Goal: Information Seeking & Learning: Learn about a topic

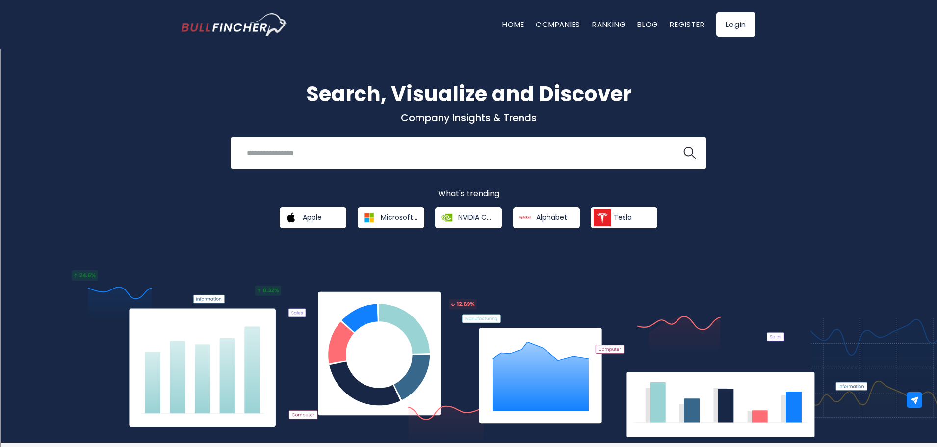
click at [430, 146] on input "search" at bounding box center [456, 153] width 431 height 18
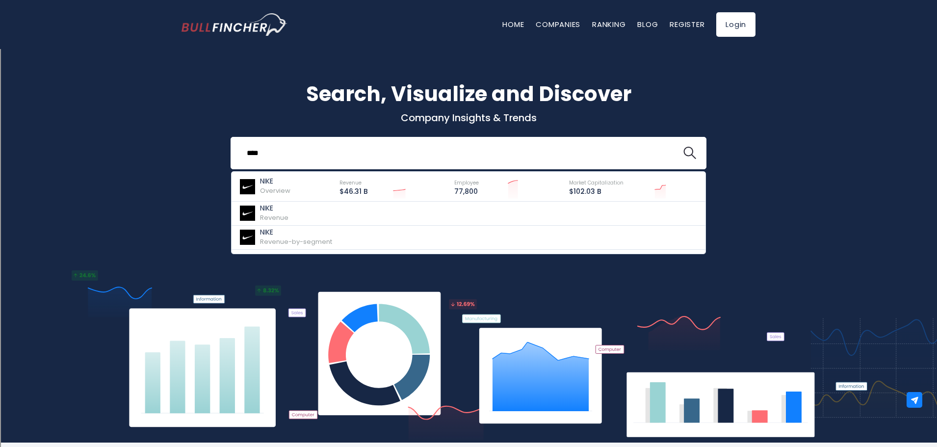
type input "****"
click at [683, 147] on button at bounding box center [689, 153] width 13 height 13
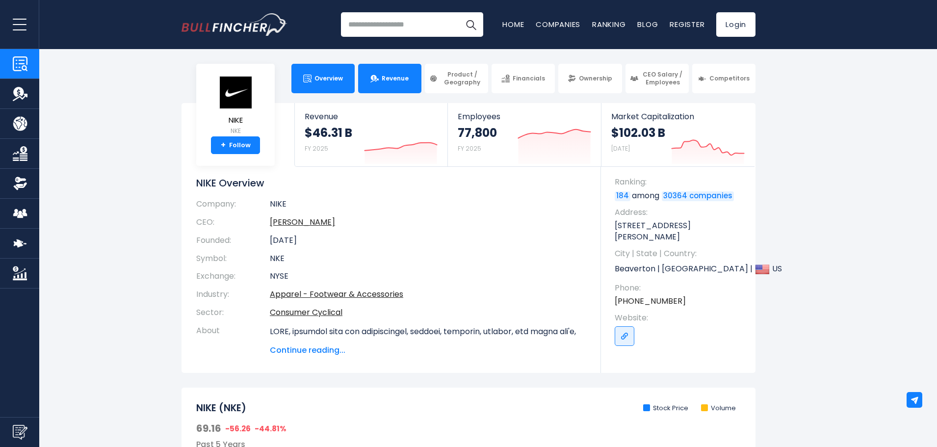
click at [383, 75] on span "Revenue" at bounding box center [395, 79] width 27 height 8
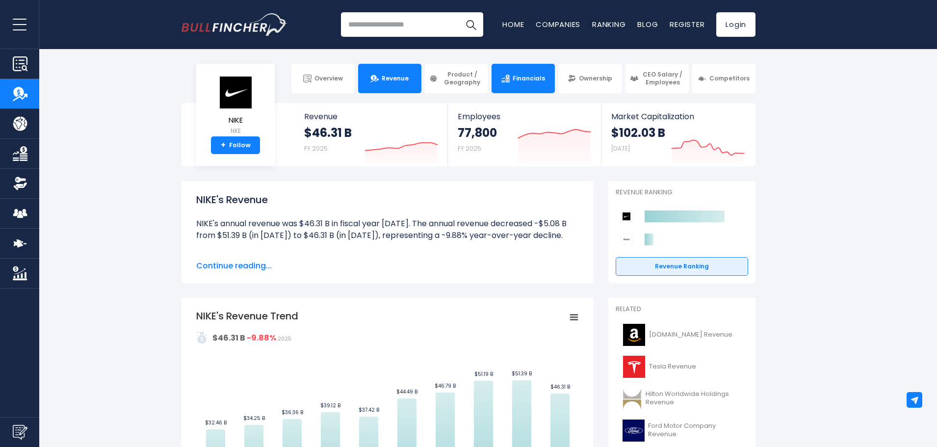
click at [517, 83] on link "Financials" at bounding box center [523, 78] width 63 height 29
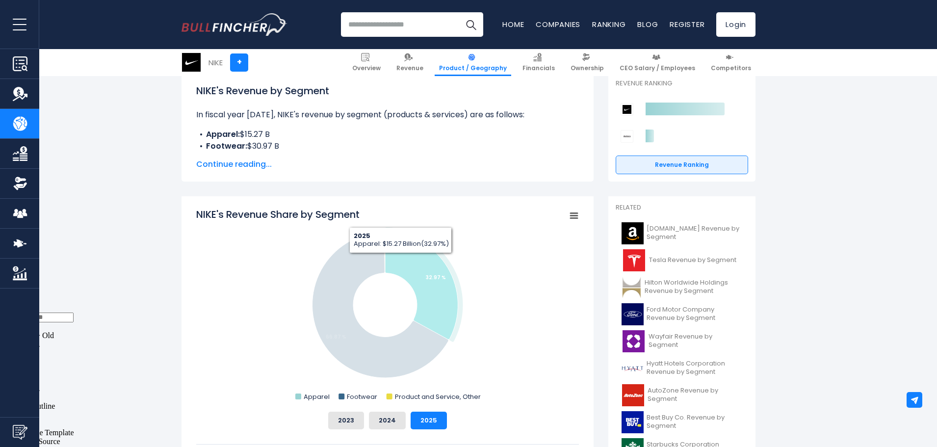
scroll to position [98, 0]
